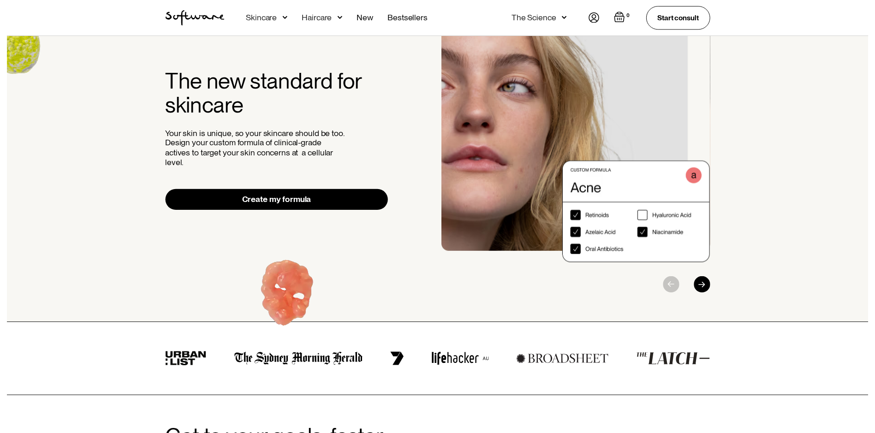
scroll to position [92, 0]
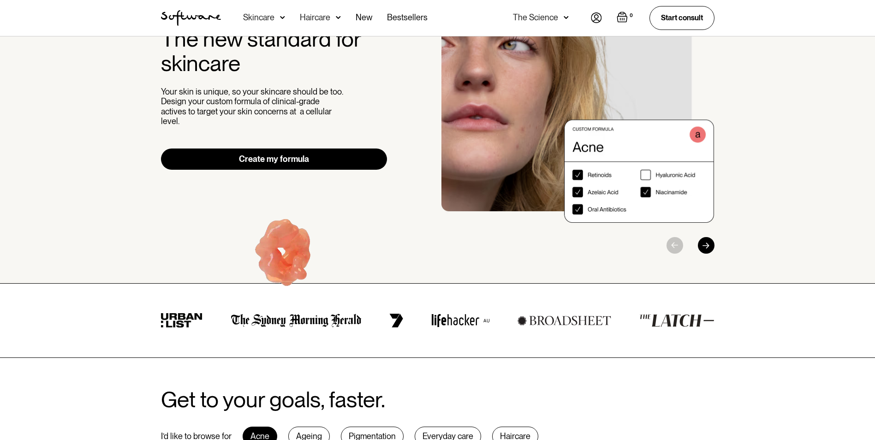
click at [278, 17] on div "Skincare" at bounding box center [264, 18] width 42 height 36
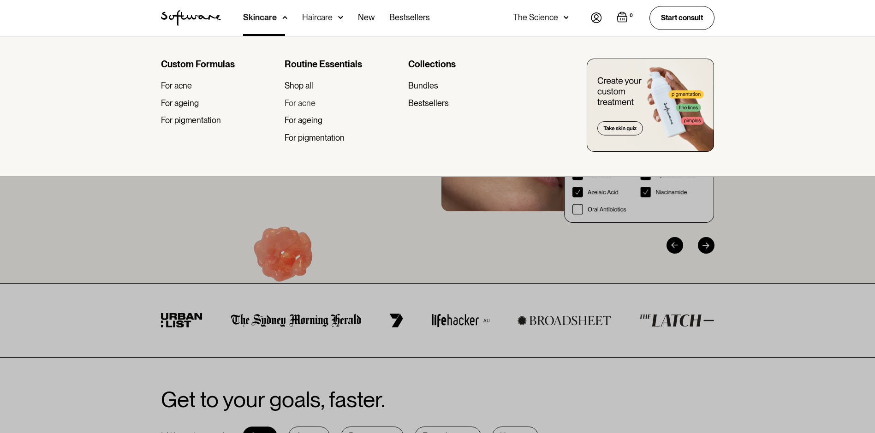
click at [305, 104] on div "For acne" at bounding box center [300, 103] width 31 height 10
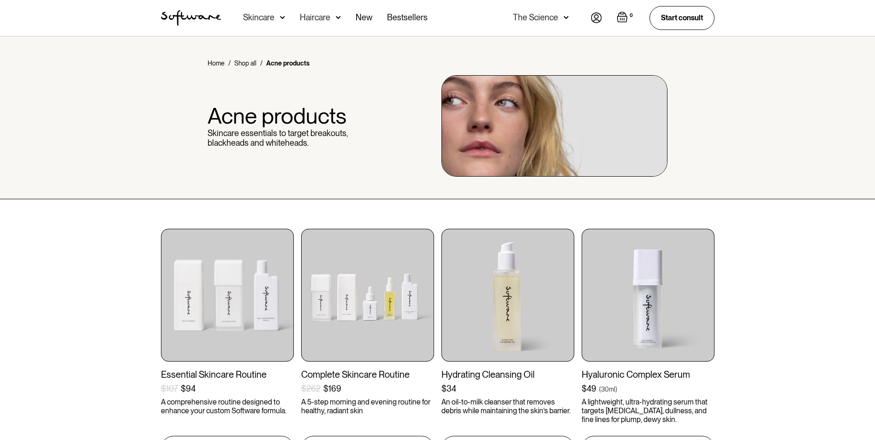
click at [241, 16] on nav "Acne Ageing Pigmentation Everyday care Hair Loss Learn Skincare Custom Formulas…" at bounding box center [406, 18] width 370 height 36
click at [252, 14] on div "Skincare" at bounding box center [258, 17] width 31 height 9
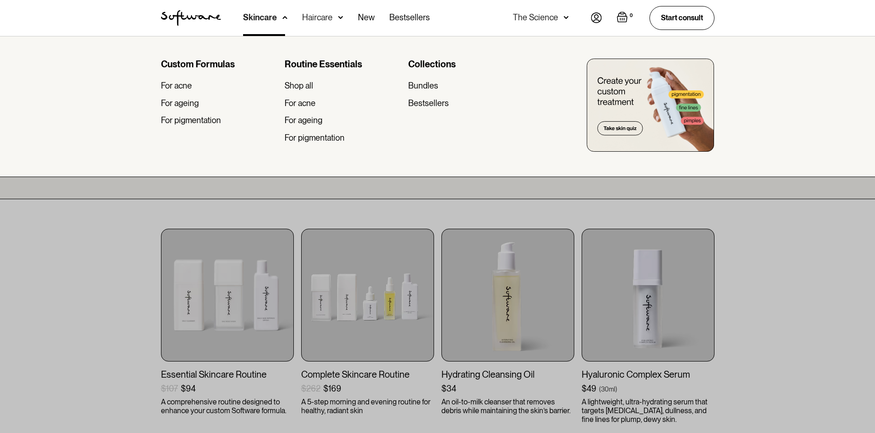
click at [131, 328] on div at bounding box center [437, 252] width 875 height 433
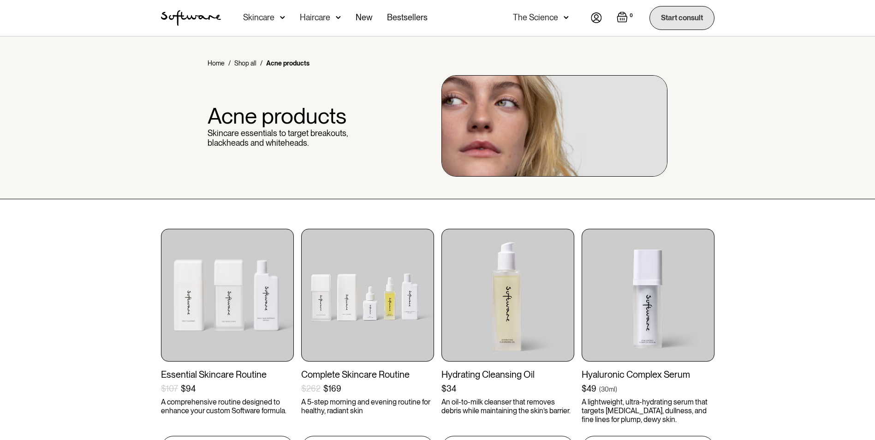
click at [676, 22] on link "Start consult" at bounding box center [682, 18] width 65 height 24
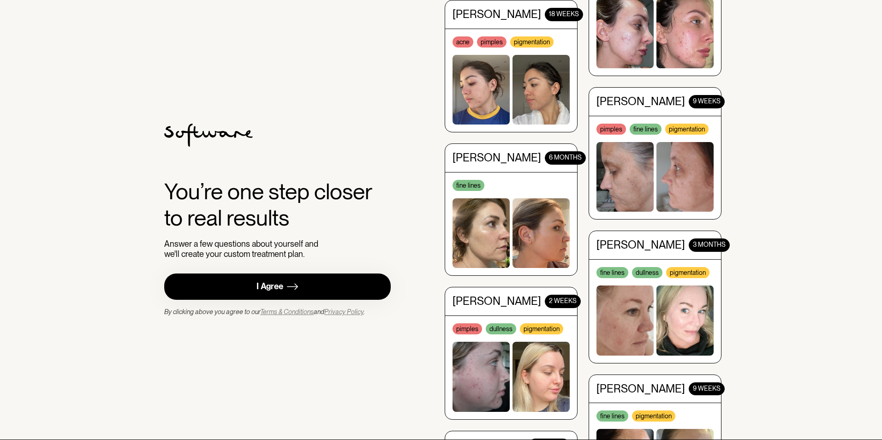
click at [312, 284] on link "I Agree" at bounding box center [277, 287] width 227 height 26
